Goal: Task Accomplishment & Management: Manage account settings

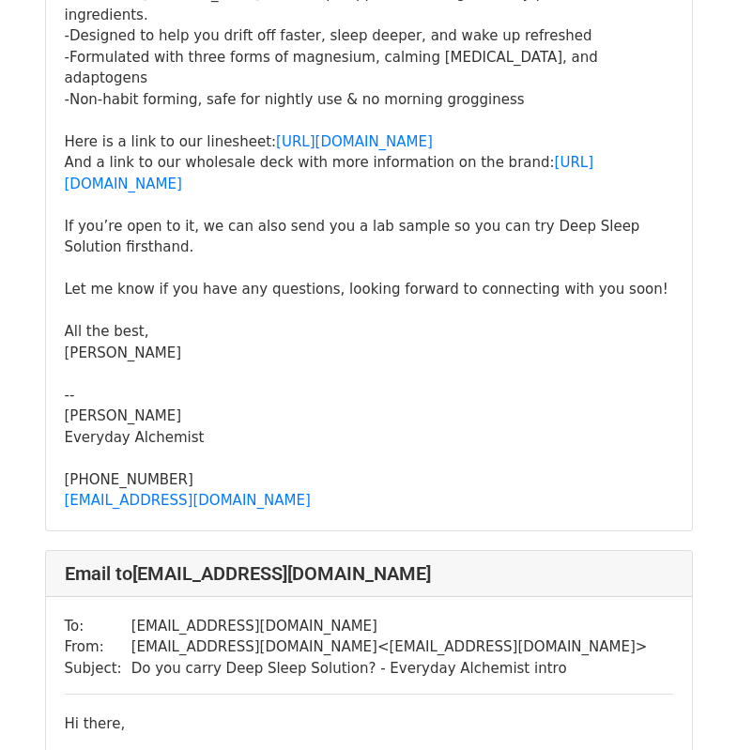
scroll to position [1900, 0]
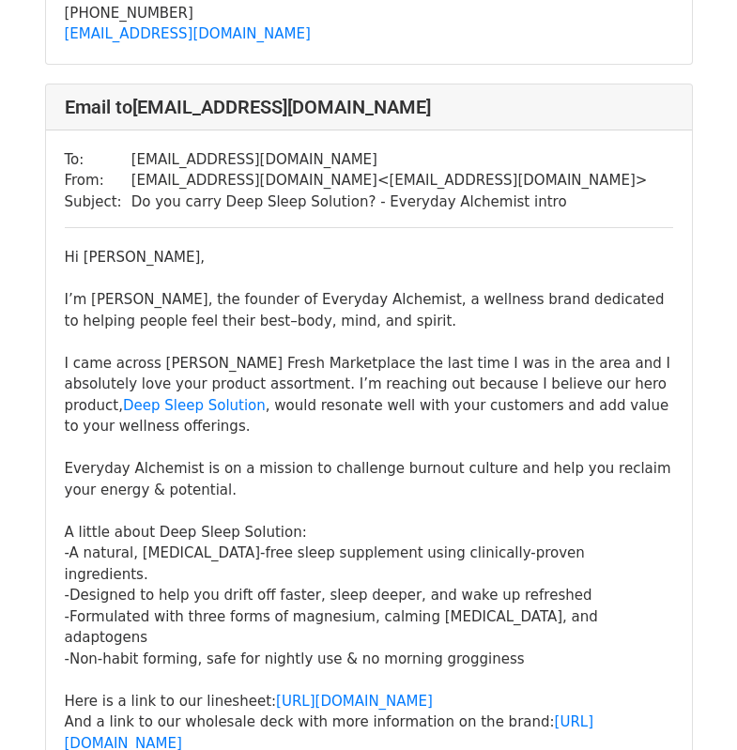
scroll to position [14570, 0]
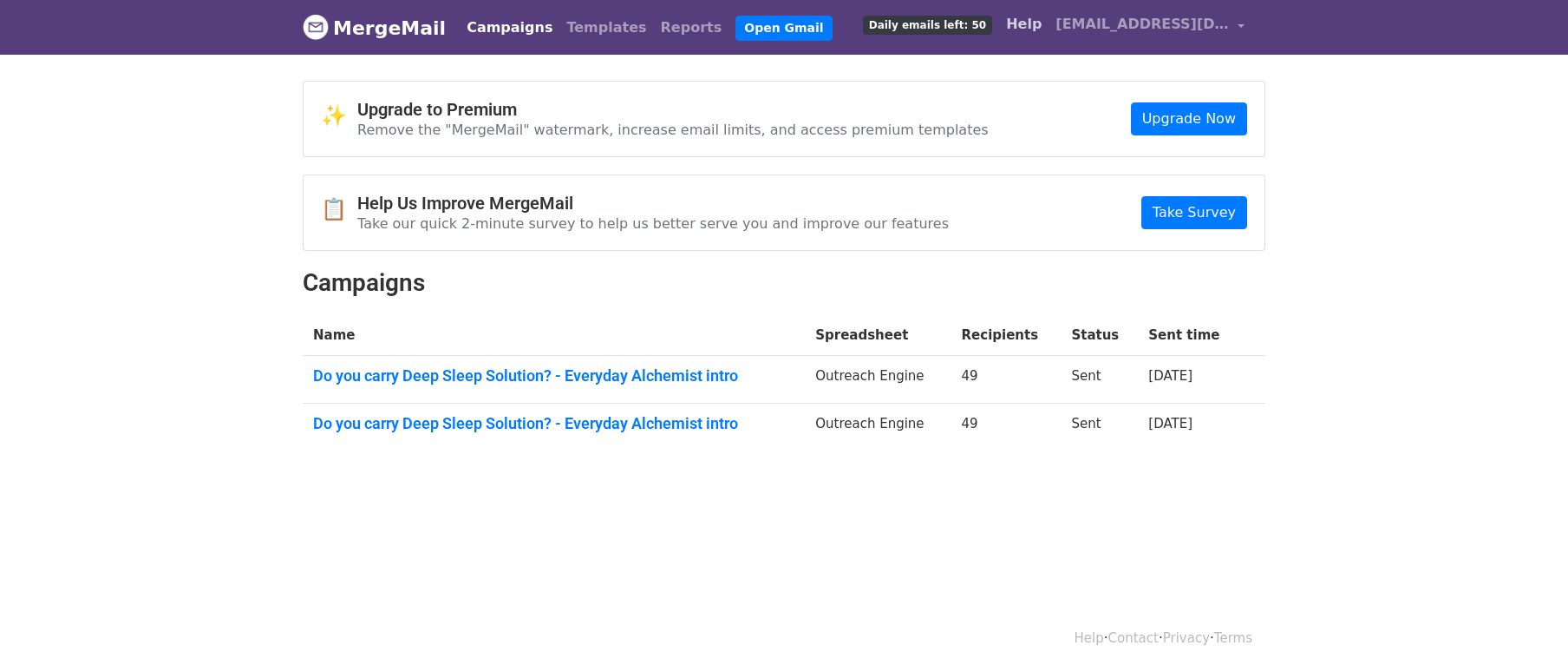
click at [1022, 24] on link "Help" at bounding box center [1025, 25] width 50 height 35
click at [748, 31] on link "Open Gmail" at bounding box center [784, 28] width 96 height 25
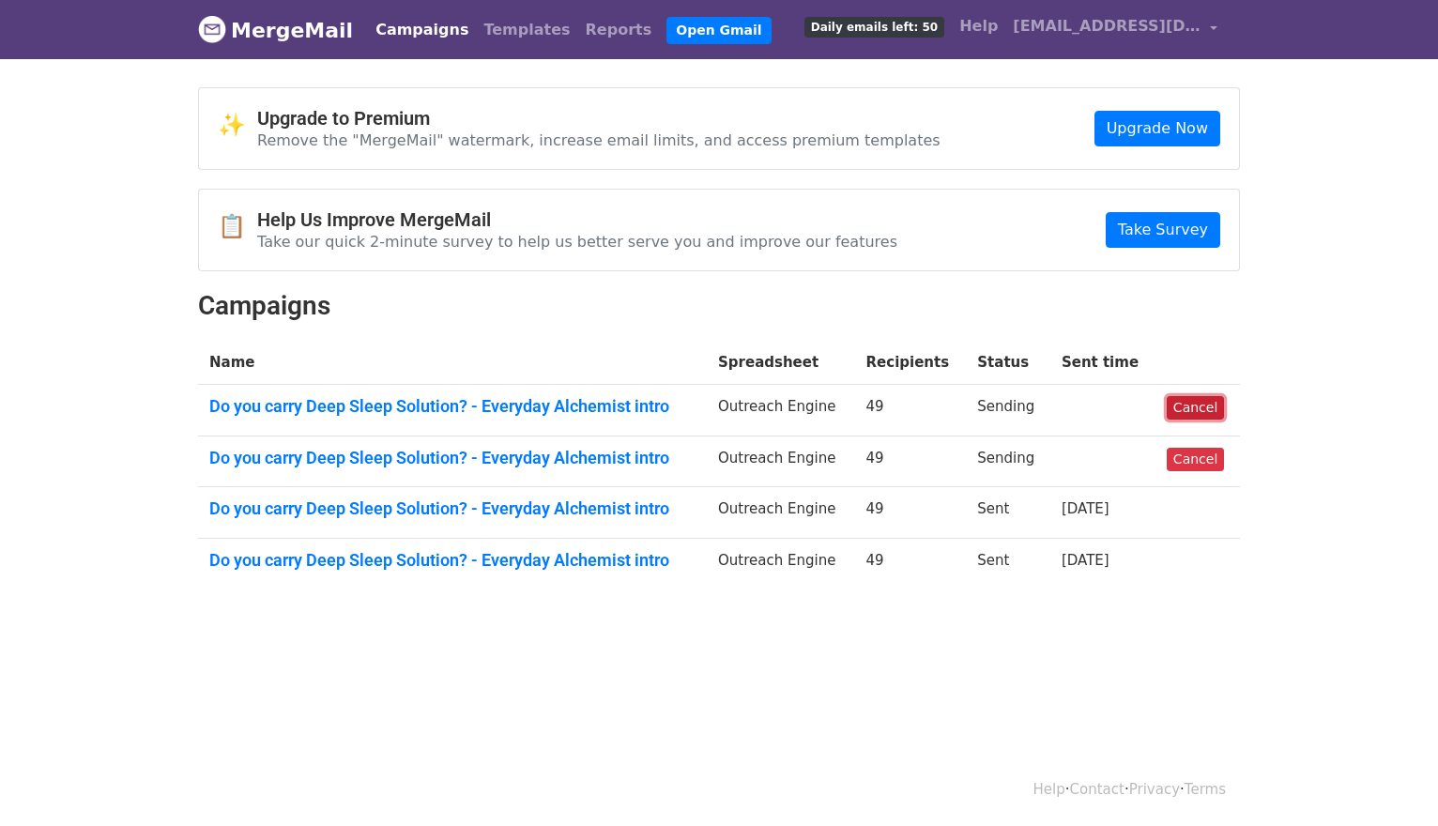
click at [1184, 408] on link "Cancel" at bounding box center [1195, 407] width 57 height 23
click at [331, 464] on link "Do you carry Deep Sleep Solution? - Everyday Alchemist intro" at bounding box center [450, 458] width 483 height 21
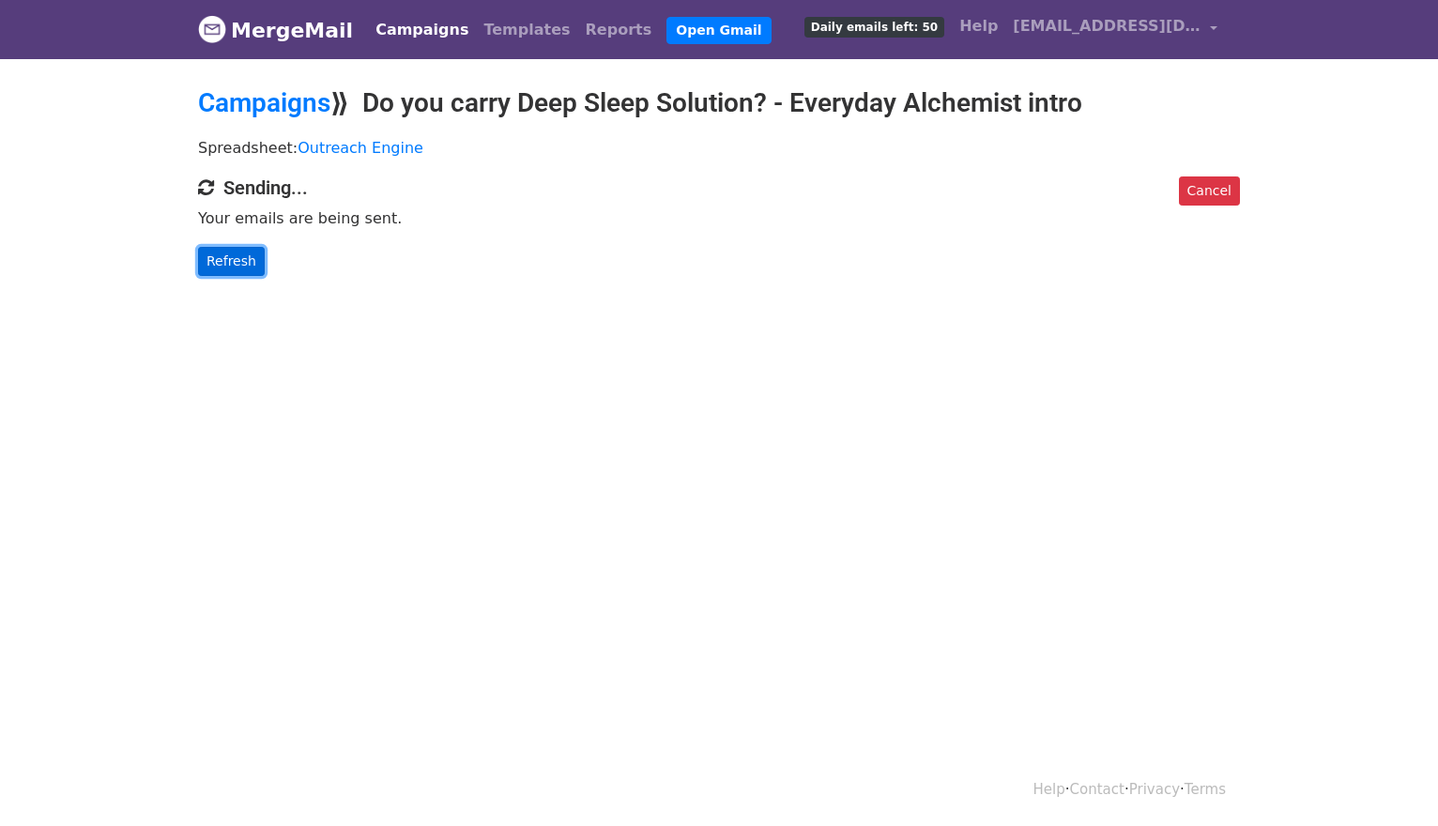
click at [237, 266] on link "Refresh" at bounding box center [231, 261] width 67 height 29
click at [1208, 190] on link "Cancel" at bounding box center [1209, 190] width 61 height 29
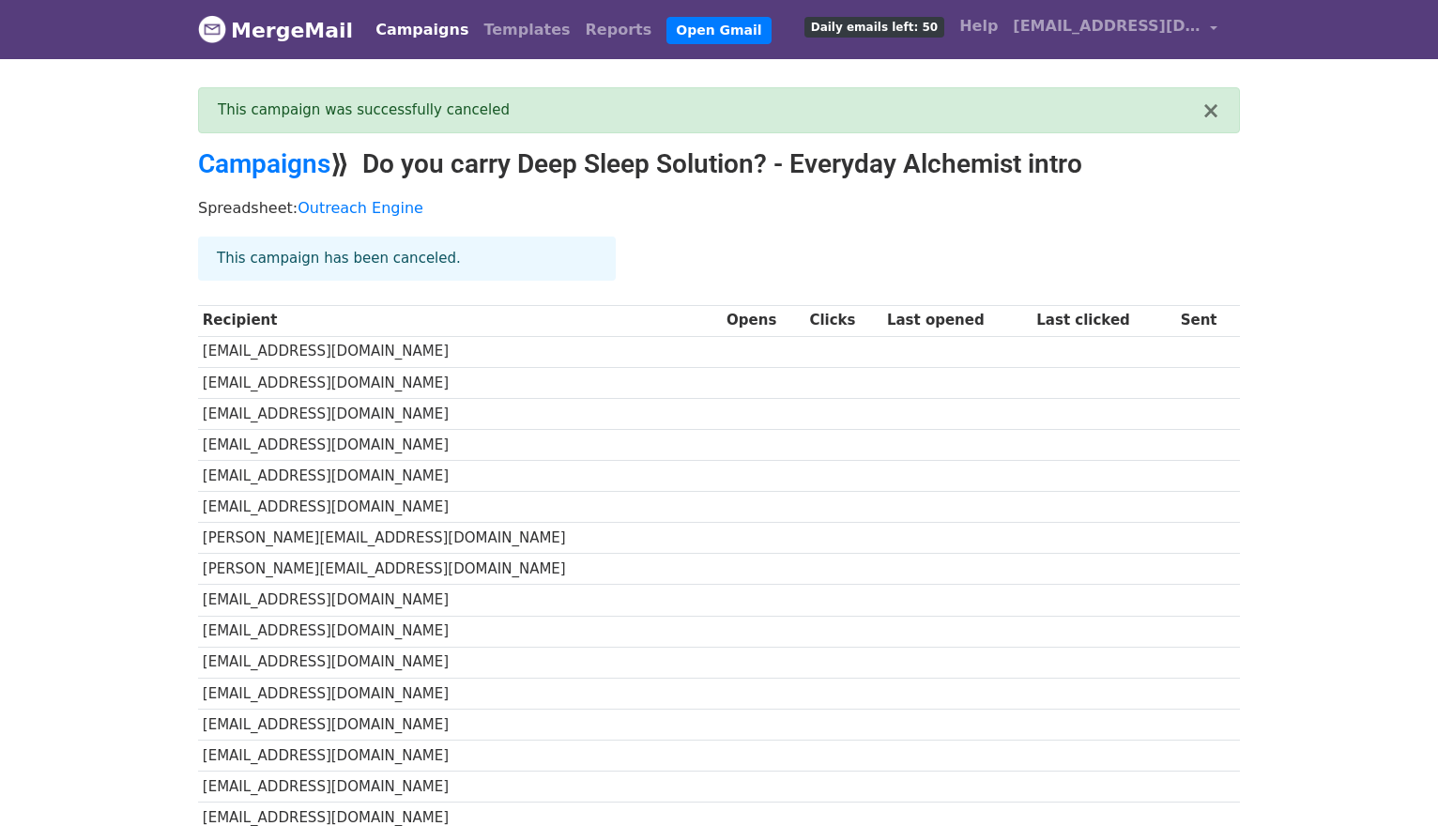
click at [307, 30] on link "MergeMail" at bounding box center [275, 29] width 155 height 39
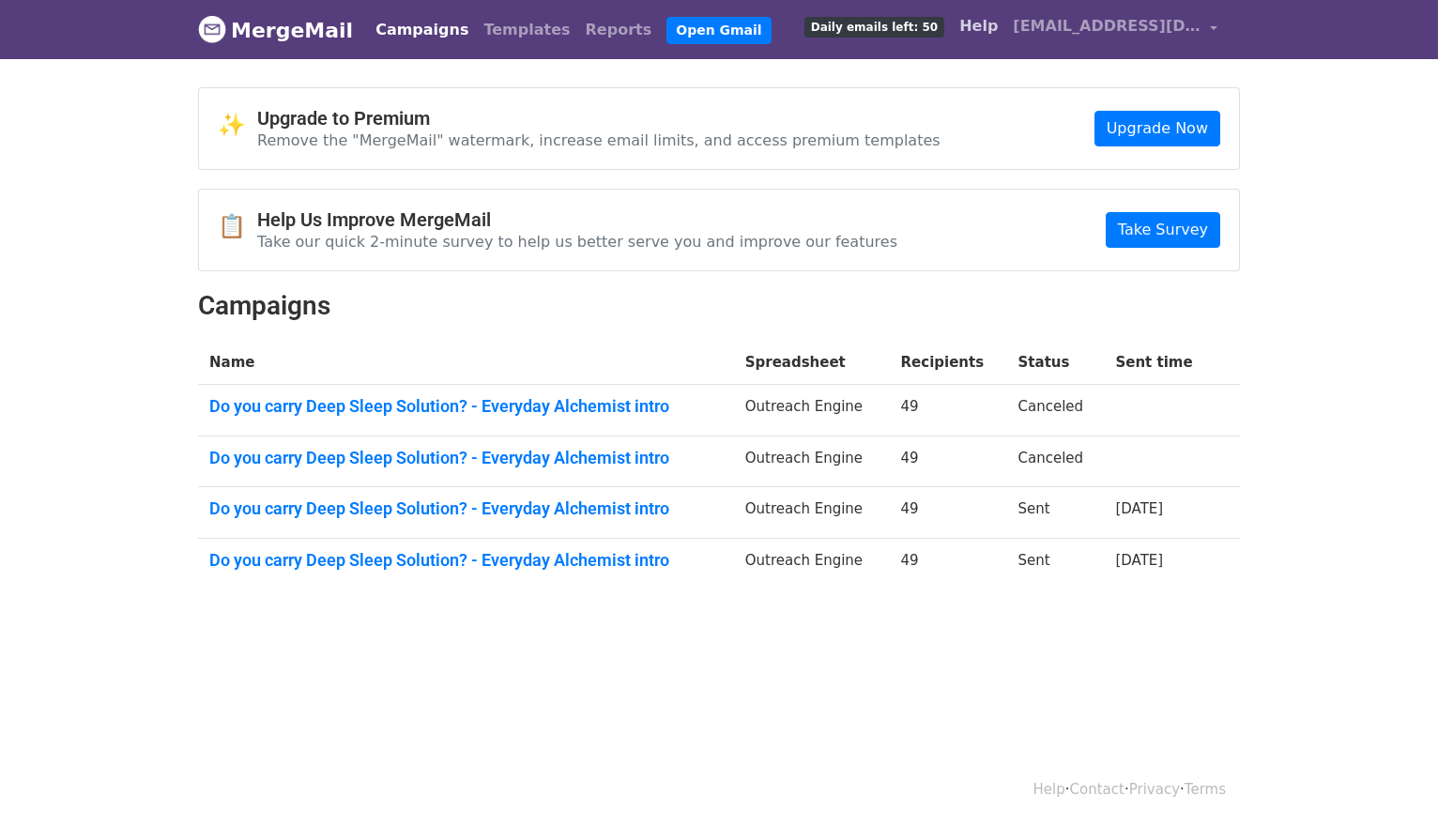
click at [996, 23] on link "Help" at bounding box center [979, 27] width 54 height 38
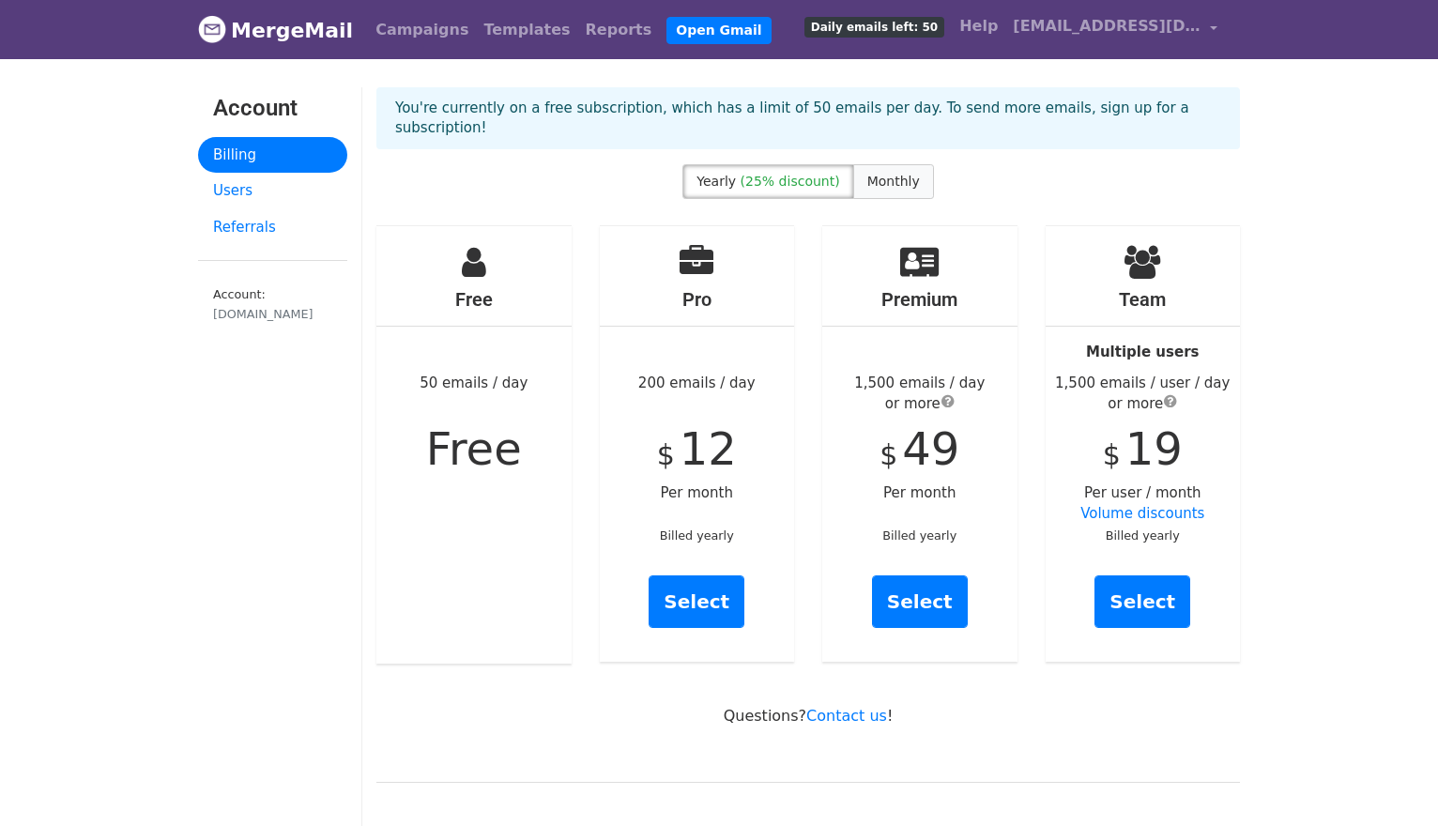
click at [899, 164] on label "Monthly" at bounding box center [893, 181] width 81 height 35
